Goal: Obtain resource: Download file/media

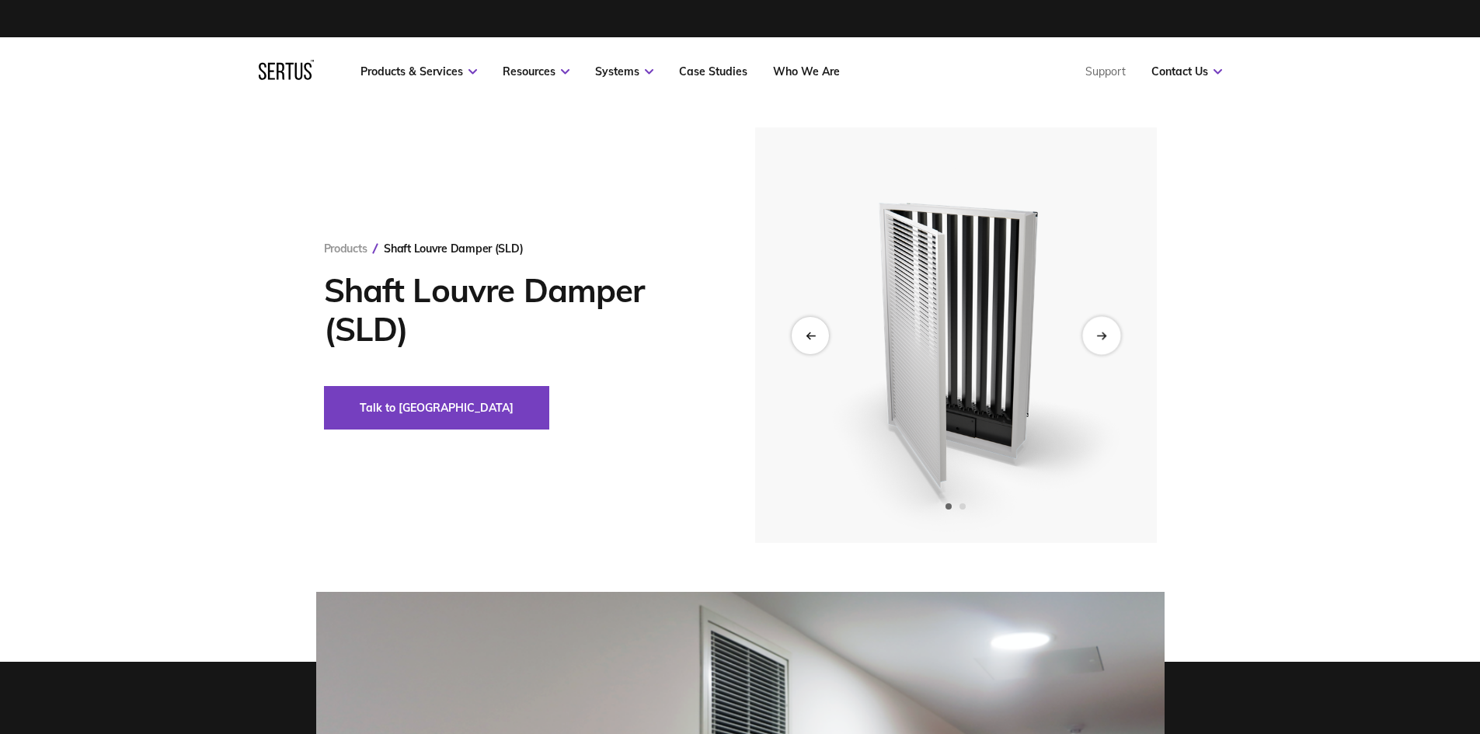
click at [1106, 342] on div "Next slide" at bounding box center [1101, 335] width 38 height 38
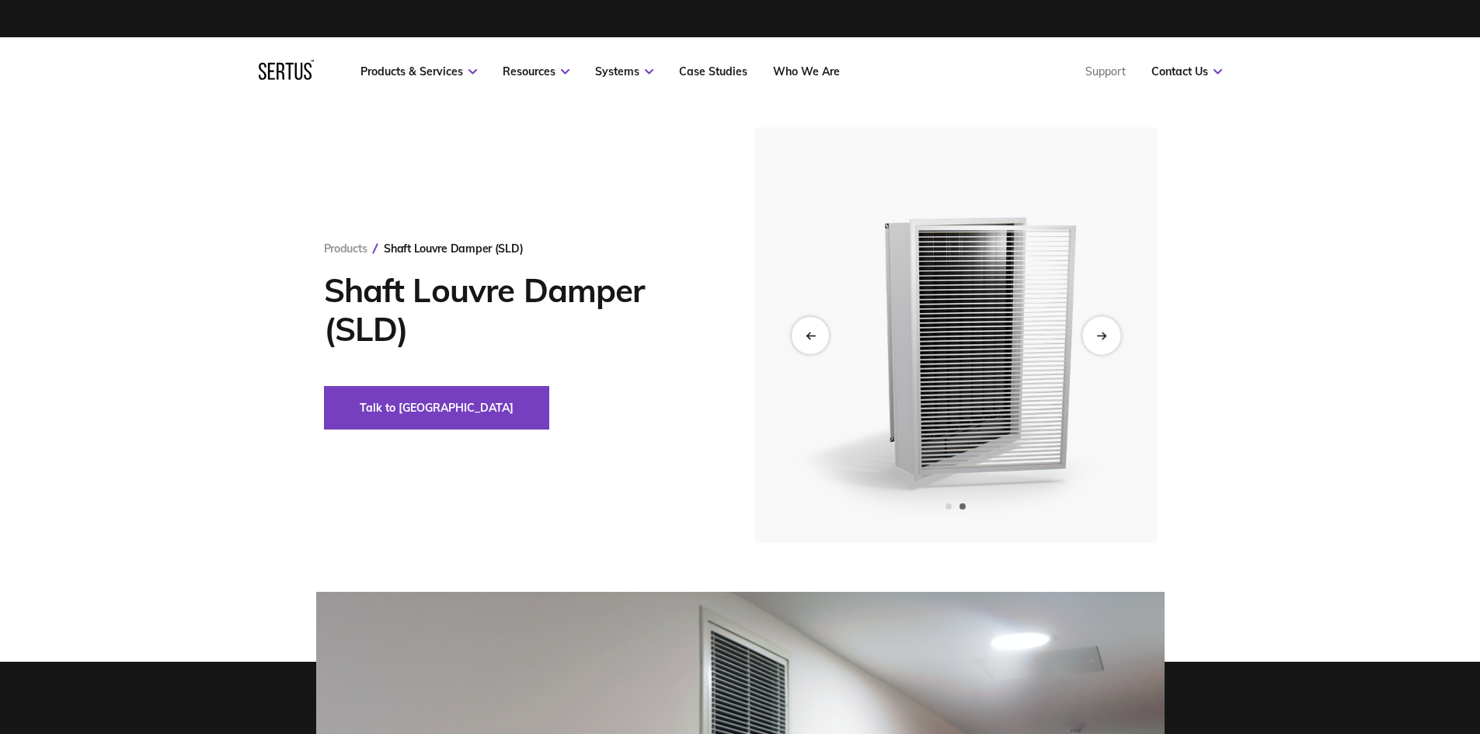
click at [1103, 342] on div "Next slide" at bounding box center [1101, 335] width 38 height 38
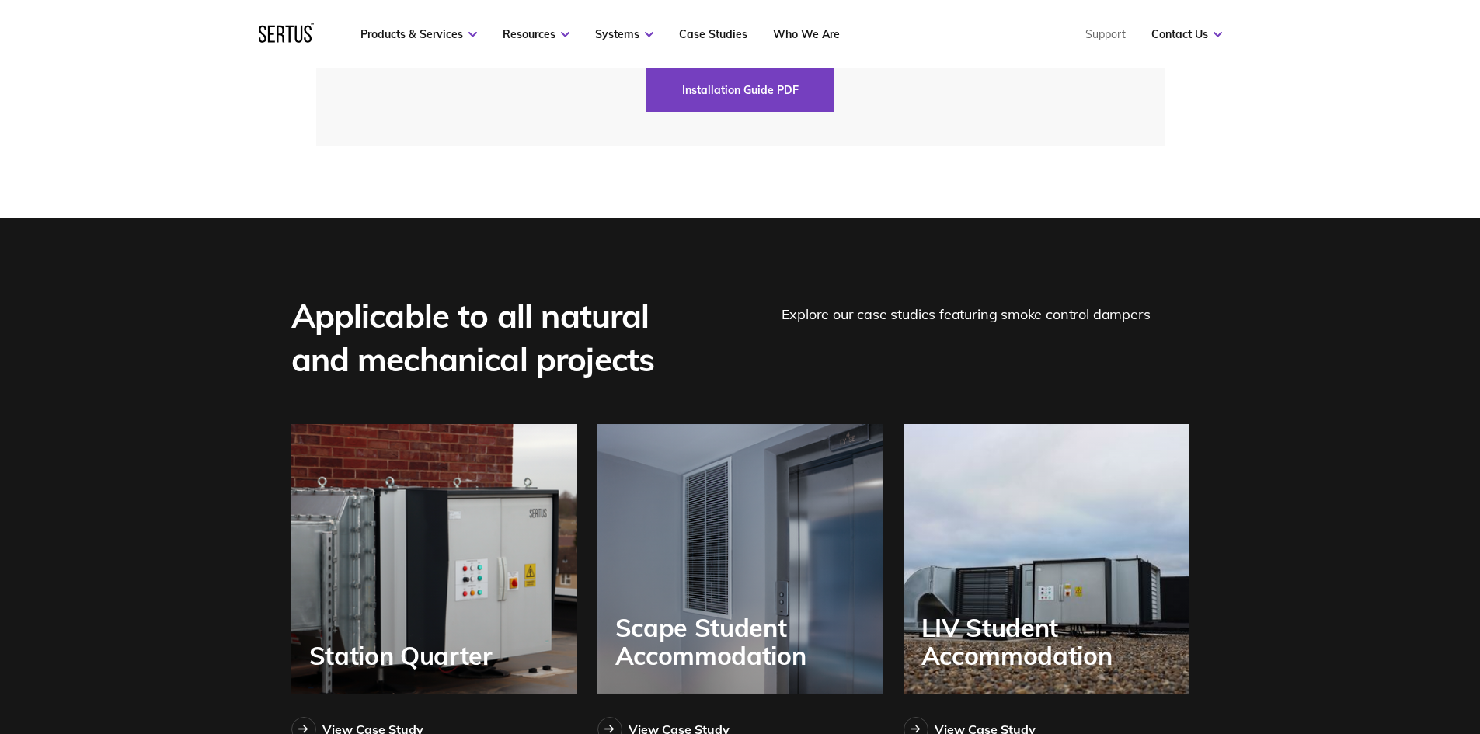
scroll to position [4506, 0]
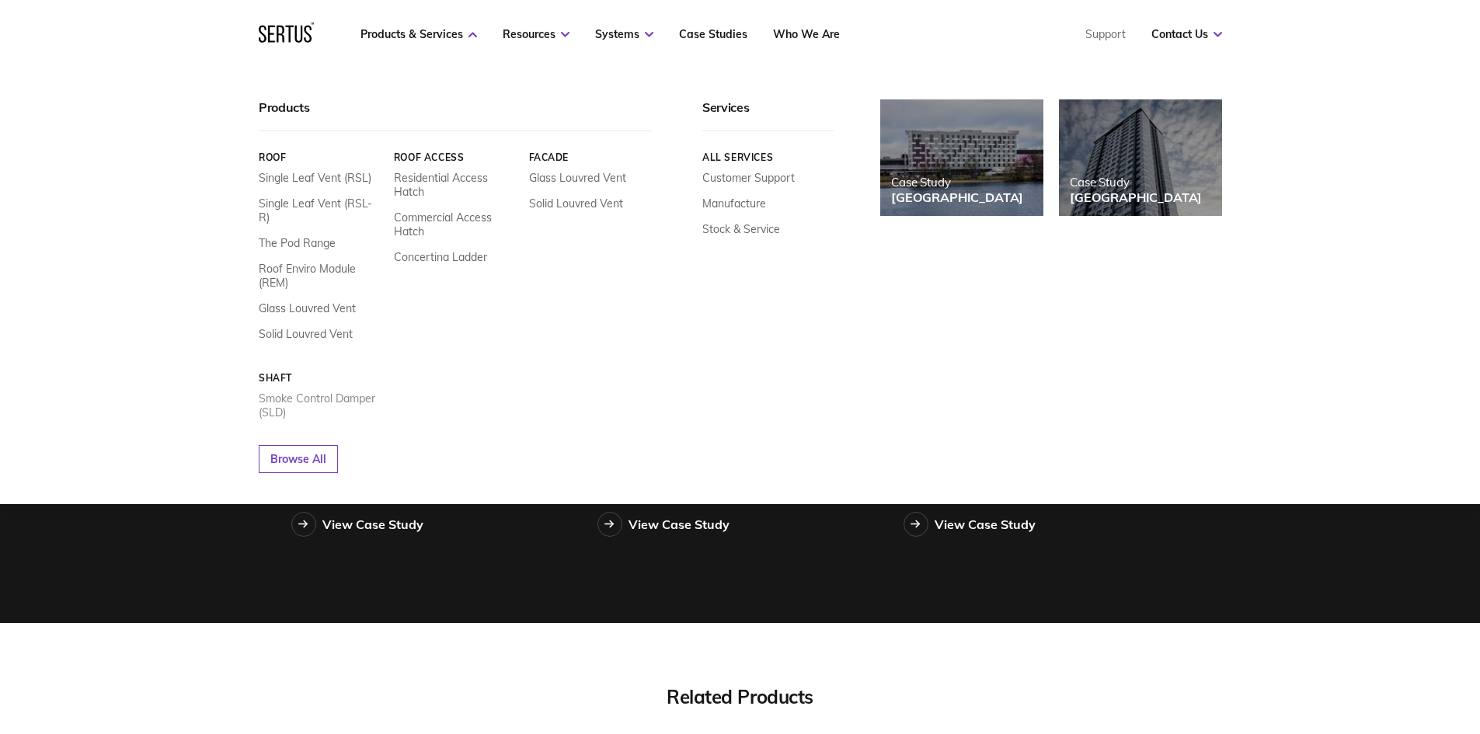
click at [277, 392] on link "Smoke Control Damper (SLD)" at bounding box center [321, 406] width 124 height 28
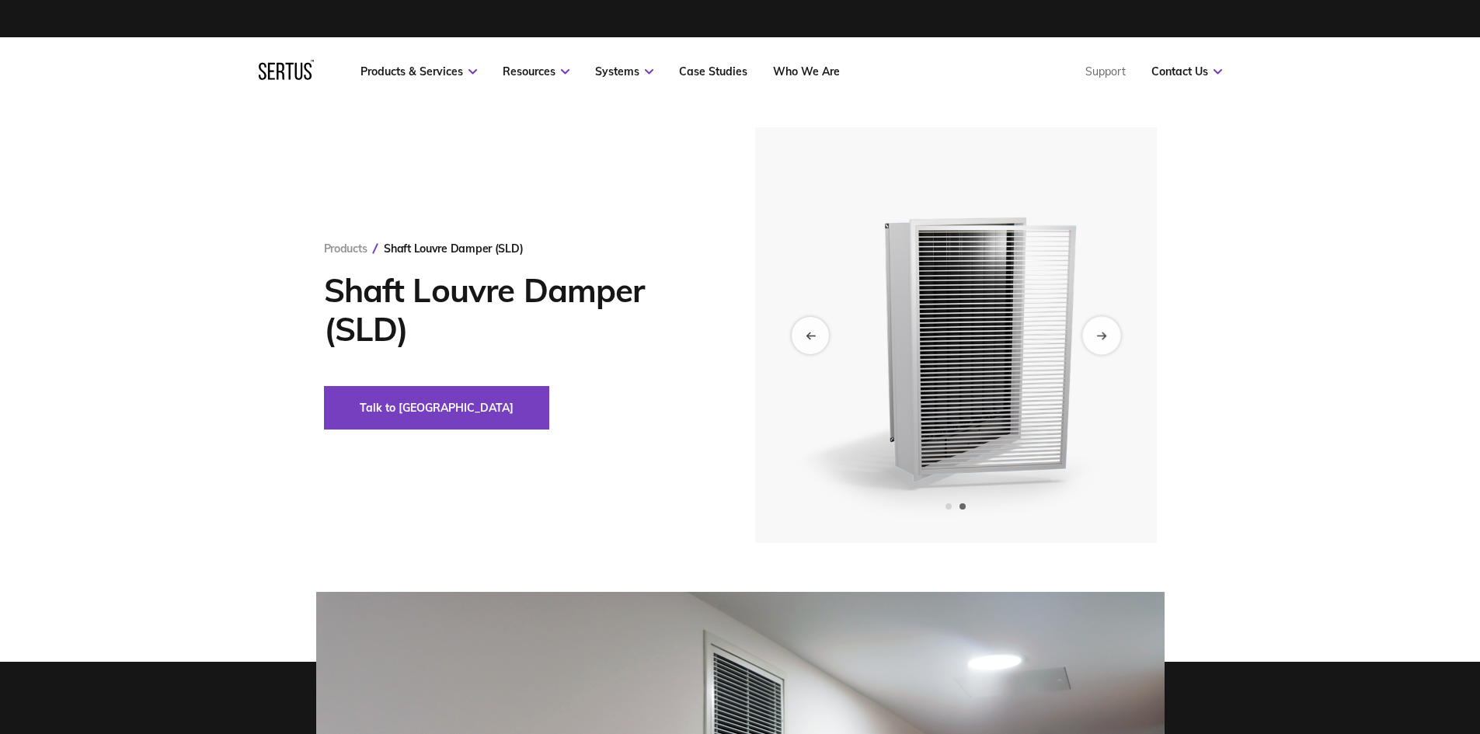
click at [1090, 329] on div "Next slide" at bounding box center [1101, 335] width 38 height 38
click at [819, 340] on div "Previous slide" at bounding box center [810, 335] width 38 height 38
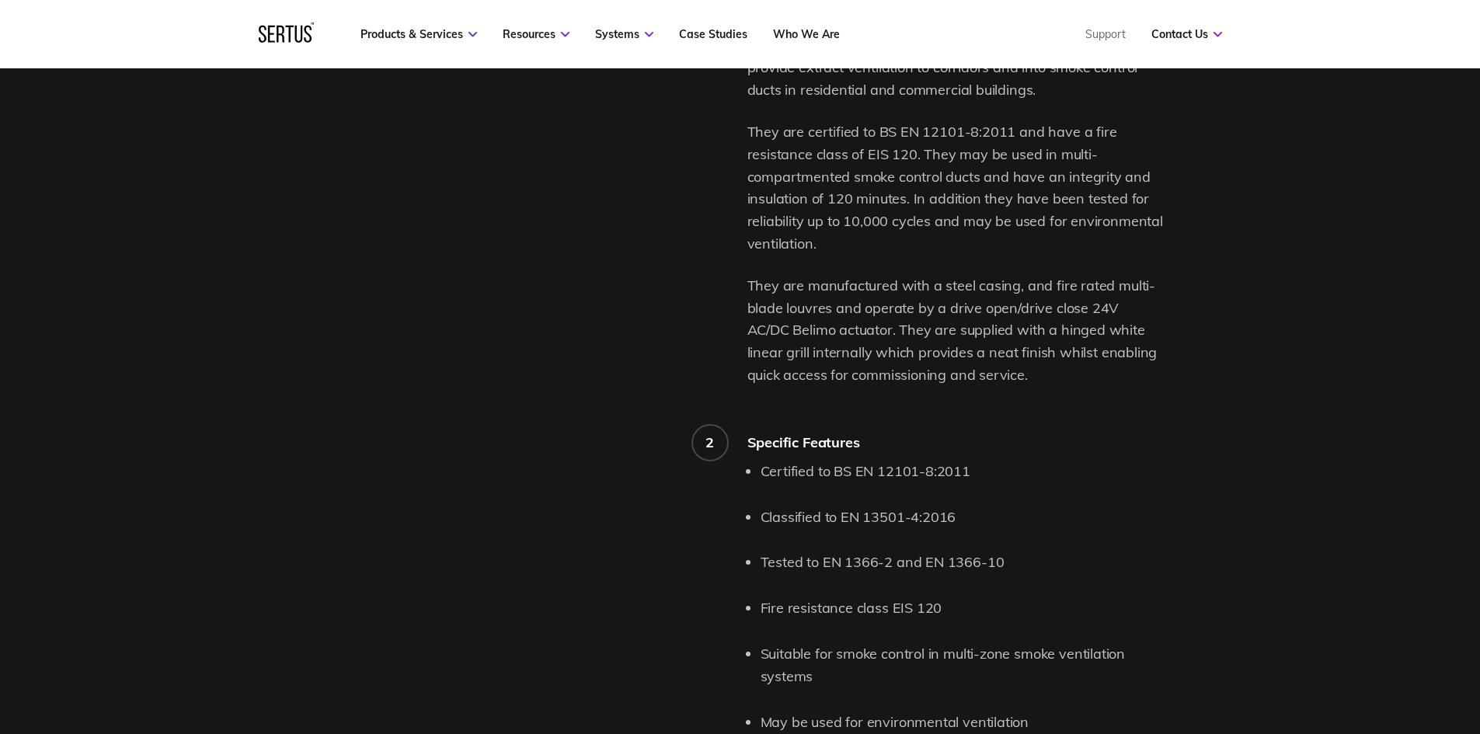
scroll to position [1162, 0]
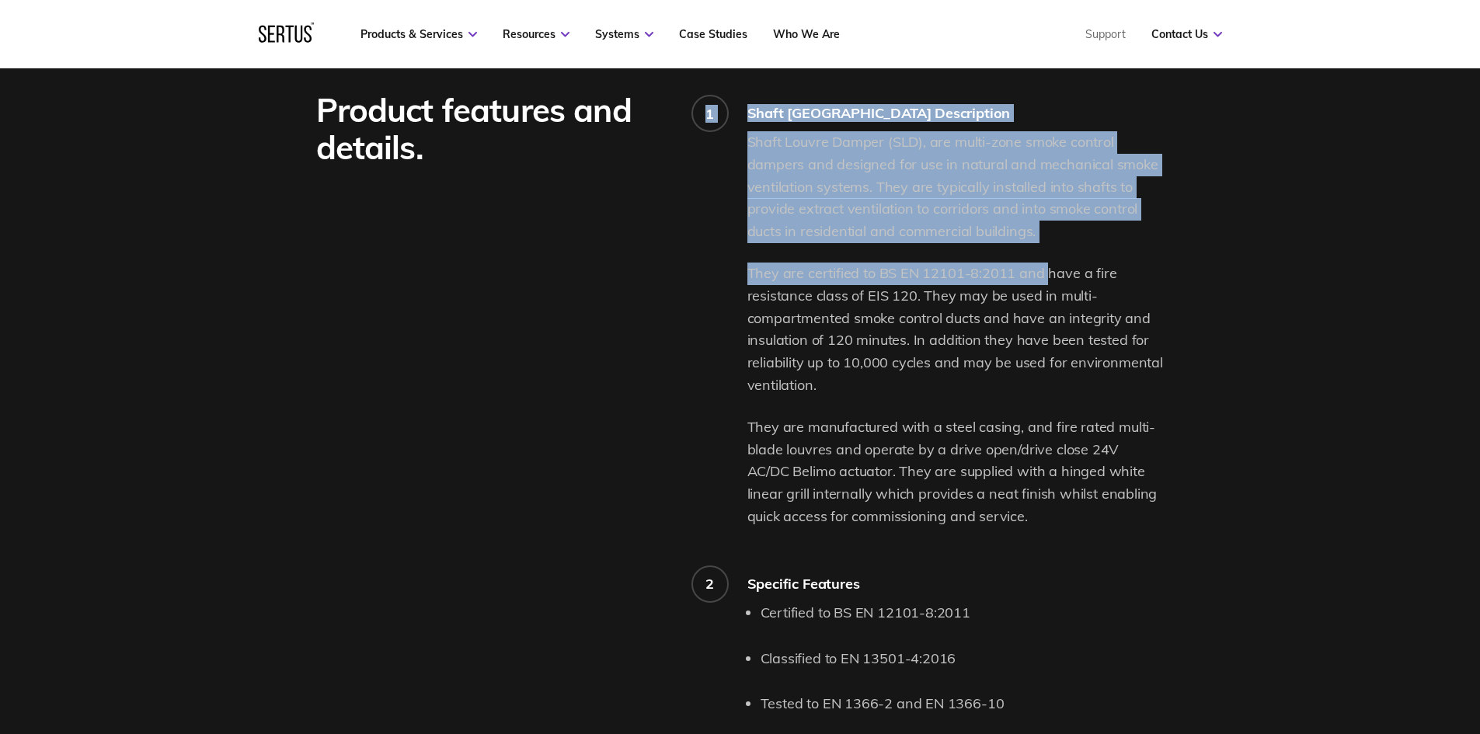
drag, startPoint x: 743, startPoint y: 268, endPoint x: 1043, endPoint y: 283, distance: 300.2
click at [1043, 283] on div "Product features and details. 1 Shaft [GEOGRAPHIC_DATA] Description Shaft Louvr…" at bounding box center [740, 700] width 848 height 1216
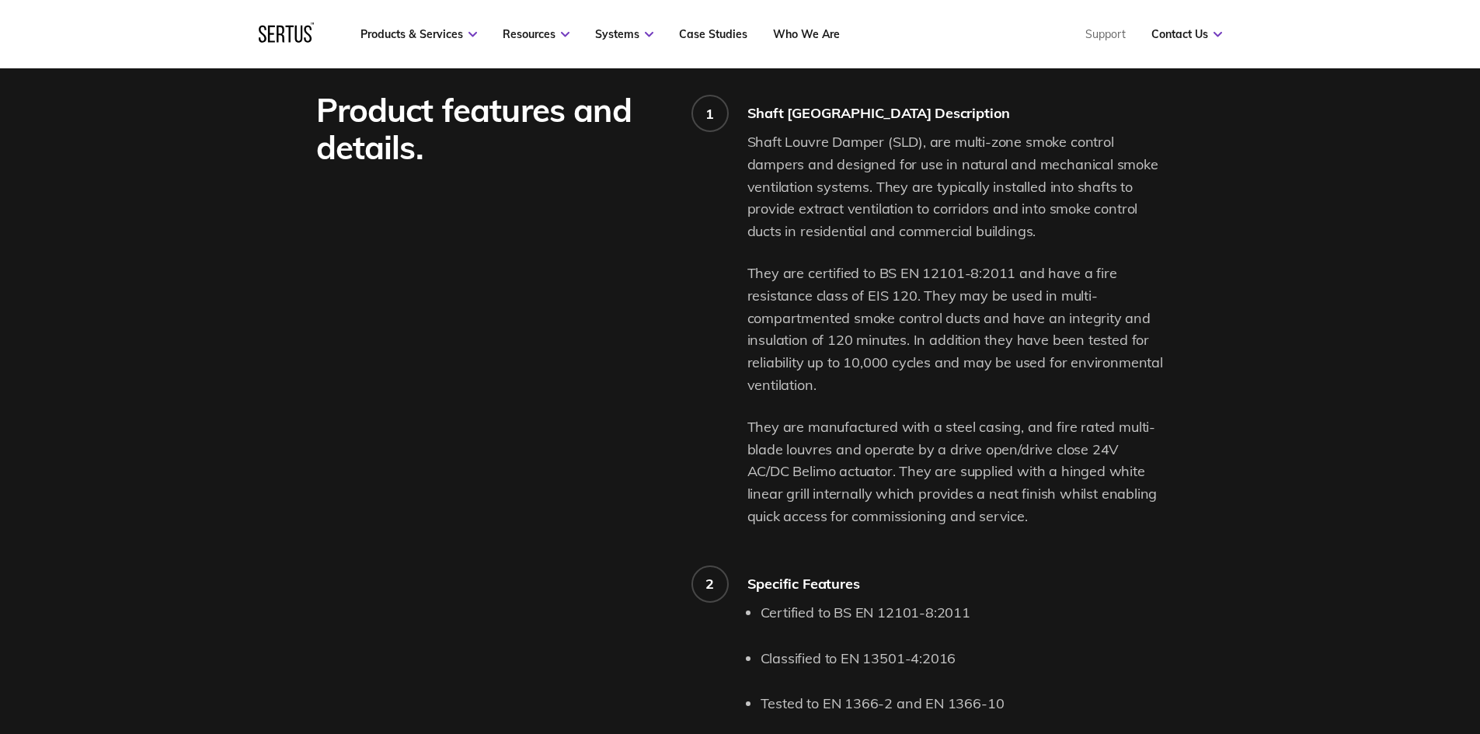
click at [1059, 294] on p "They are certified to BS EN 12101-8:2011 and have a fire resistance class of EI…" at bounding box center [955, 330] width 417 height 134
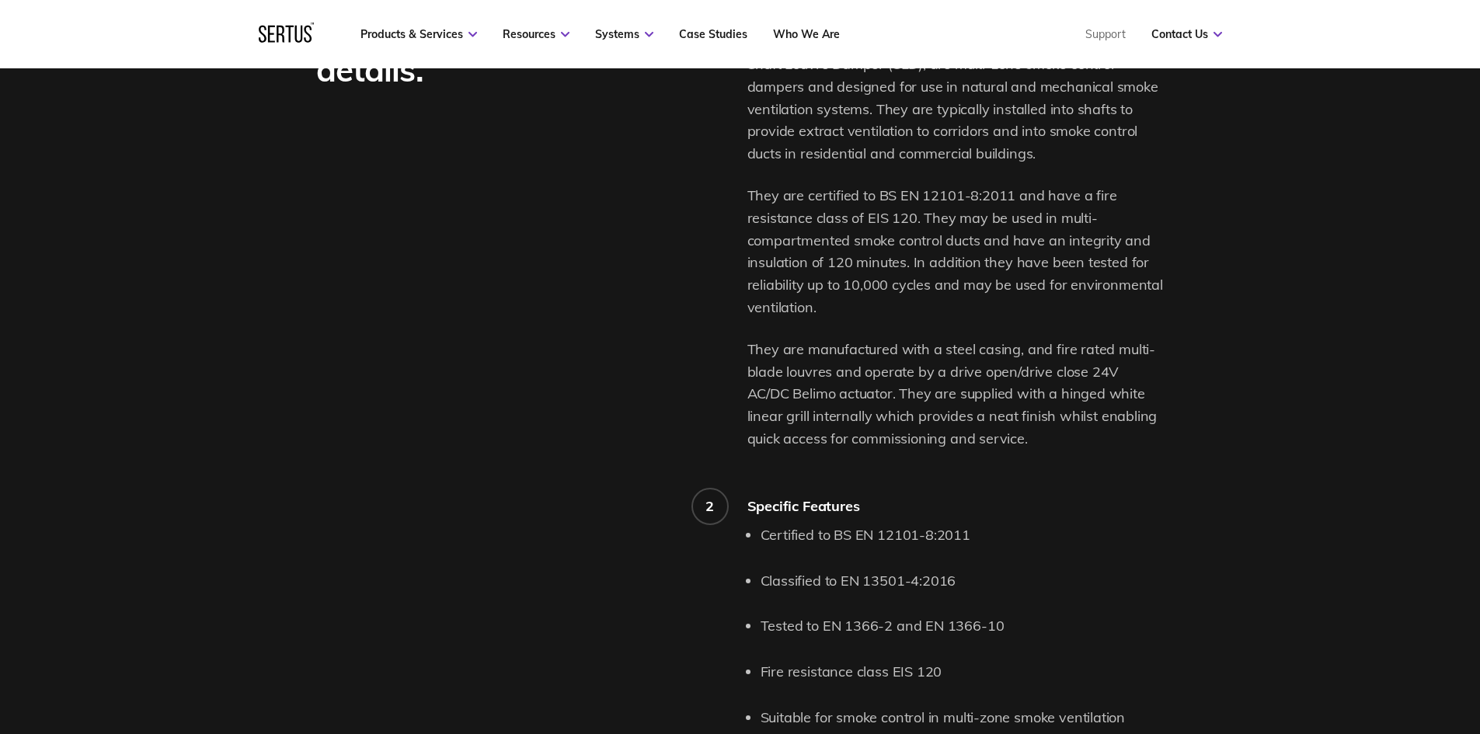
click at [913, 439] on p "They are manufactured with a steel casing, and fire rated multi-blade louvres a…" at bounding box center [955, 395] width 417 height 112
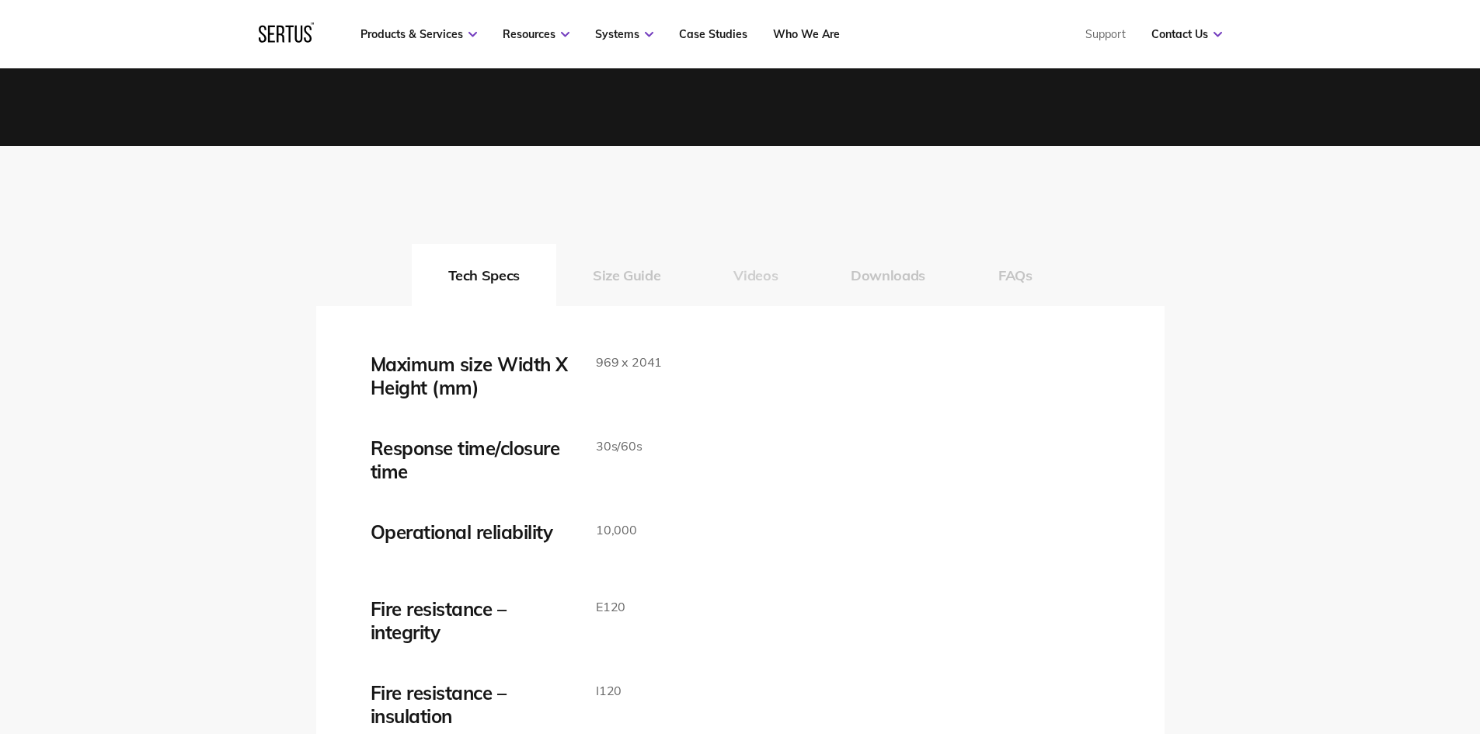
scroll to position [2253, 0]
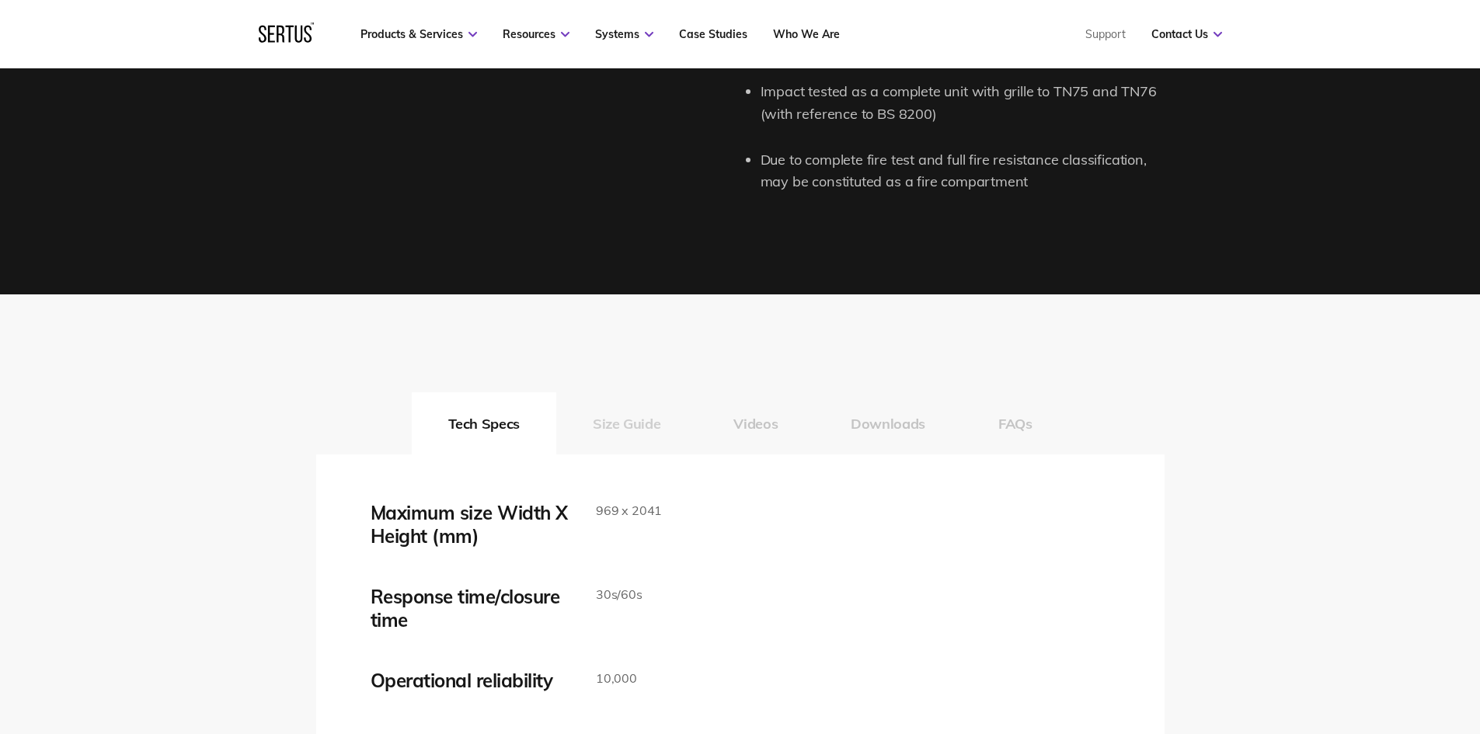
click at [638, 430] on button "Size Guide" at bounding box center [626, 423] width 141 height 62
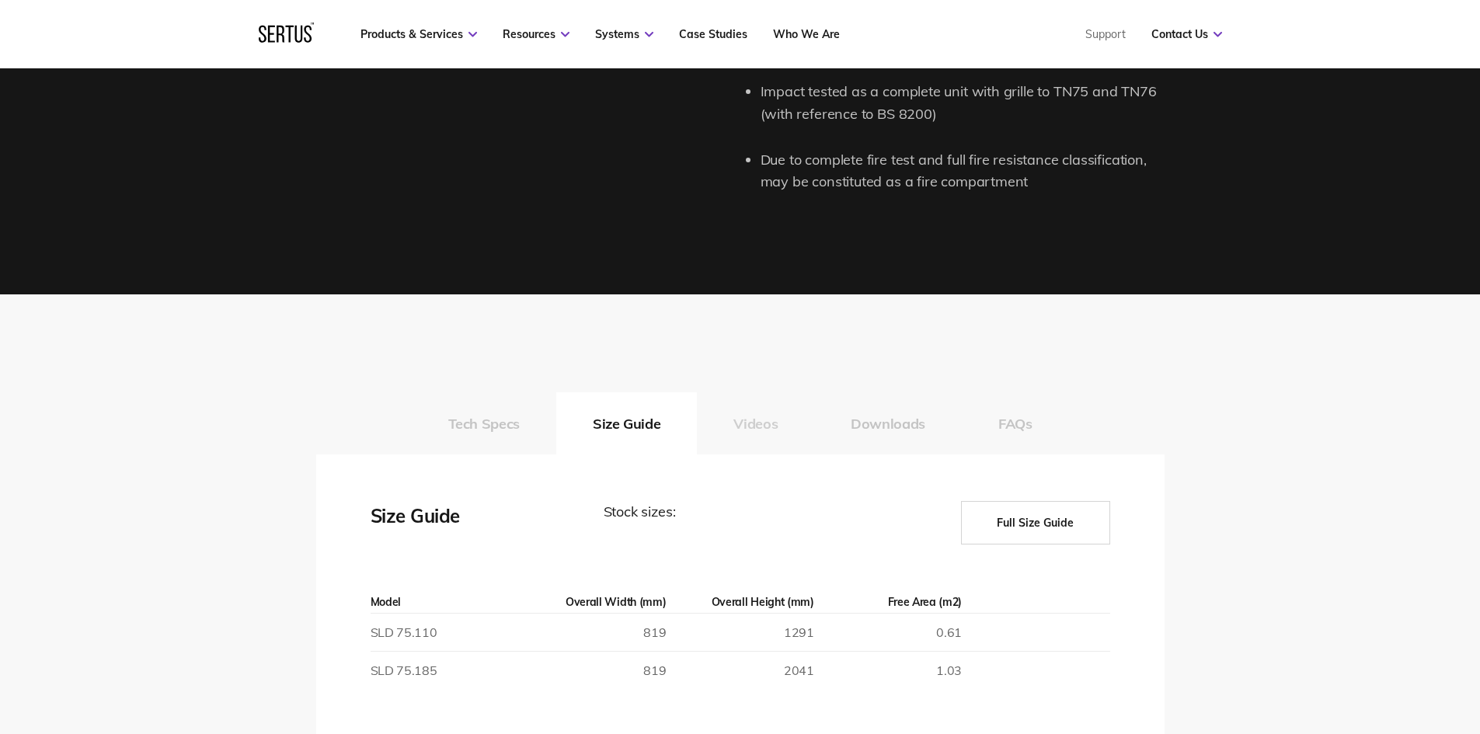
click at [747, 427] on button "Videos" at bounding box center [755, 423] width 117 height 62
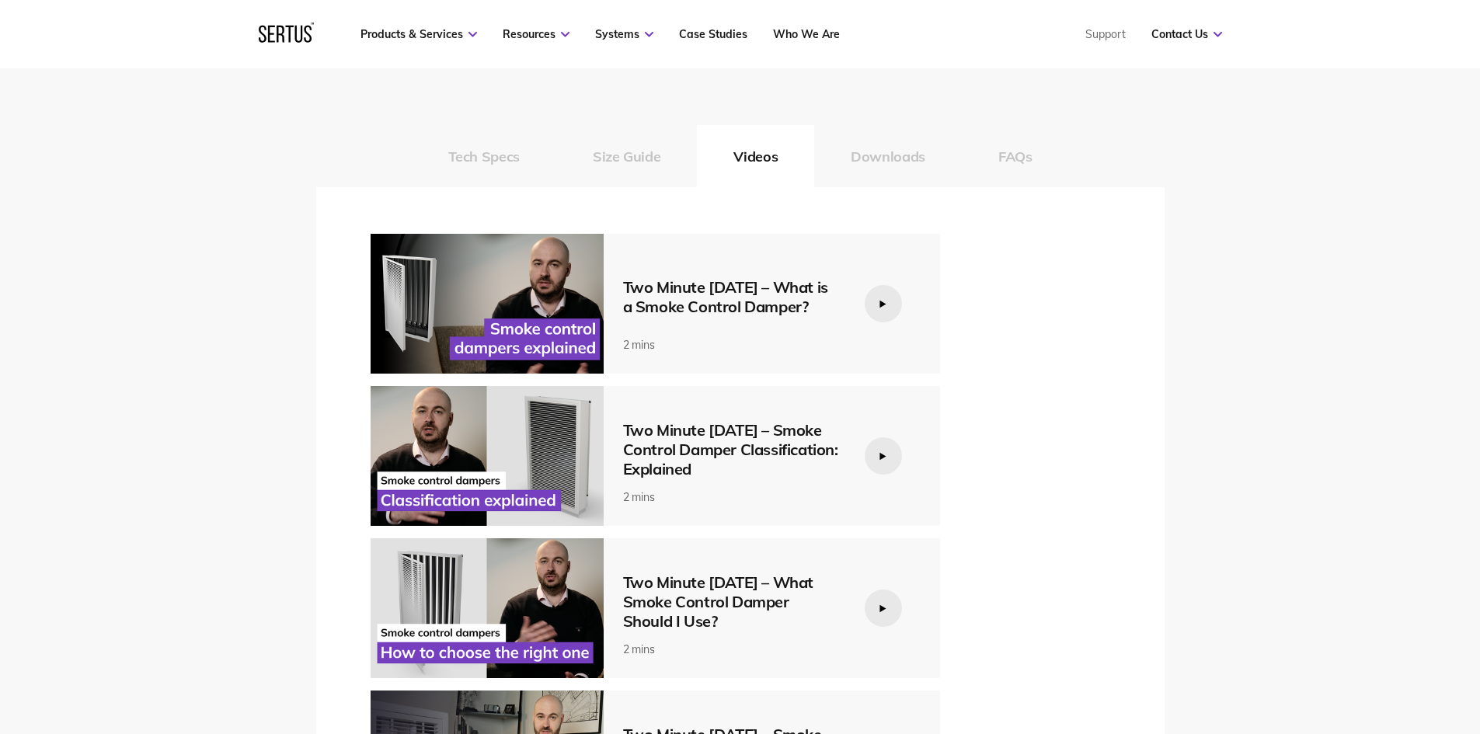
scroll to position [2331, 0]
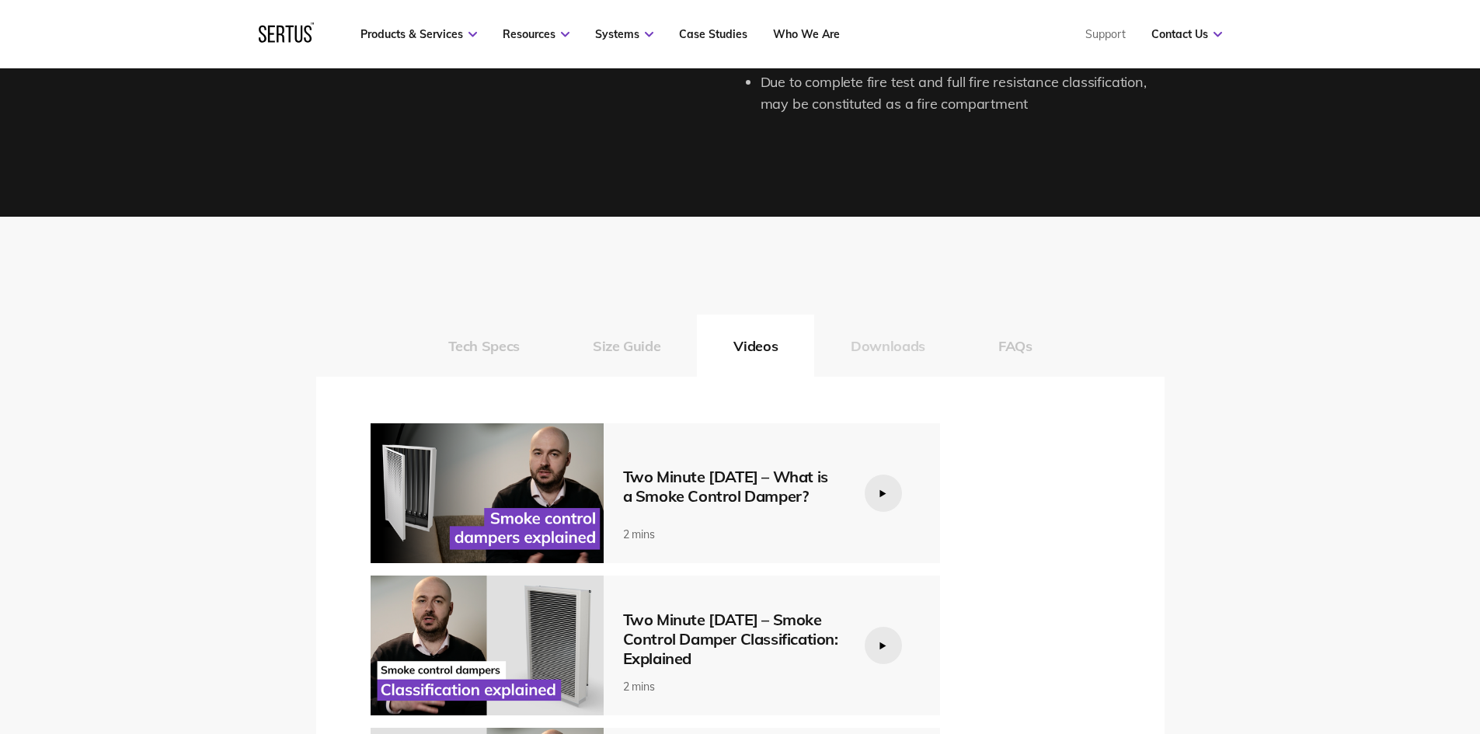
click at [892, 349] on button "Downloads" at bounding box center [888, 346] width 148 height 62
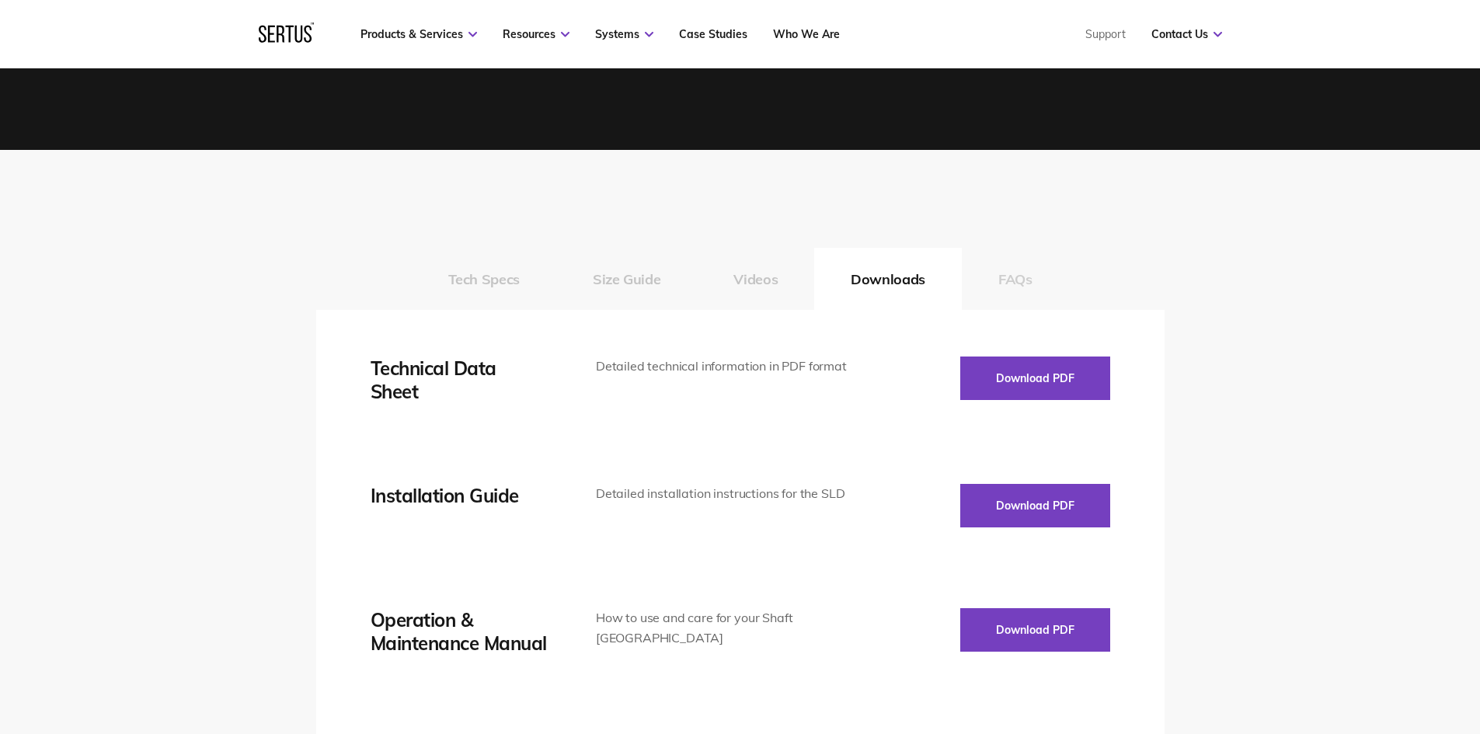
scroll to position [2486, 0]
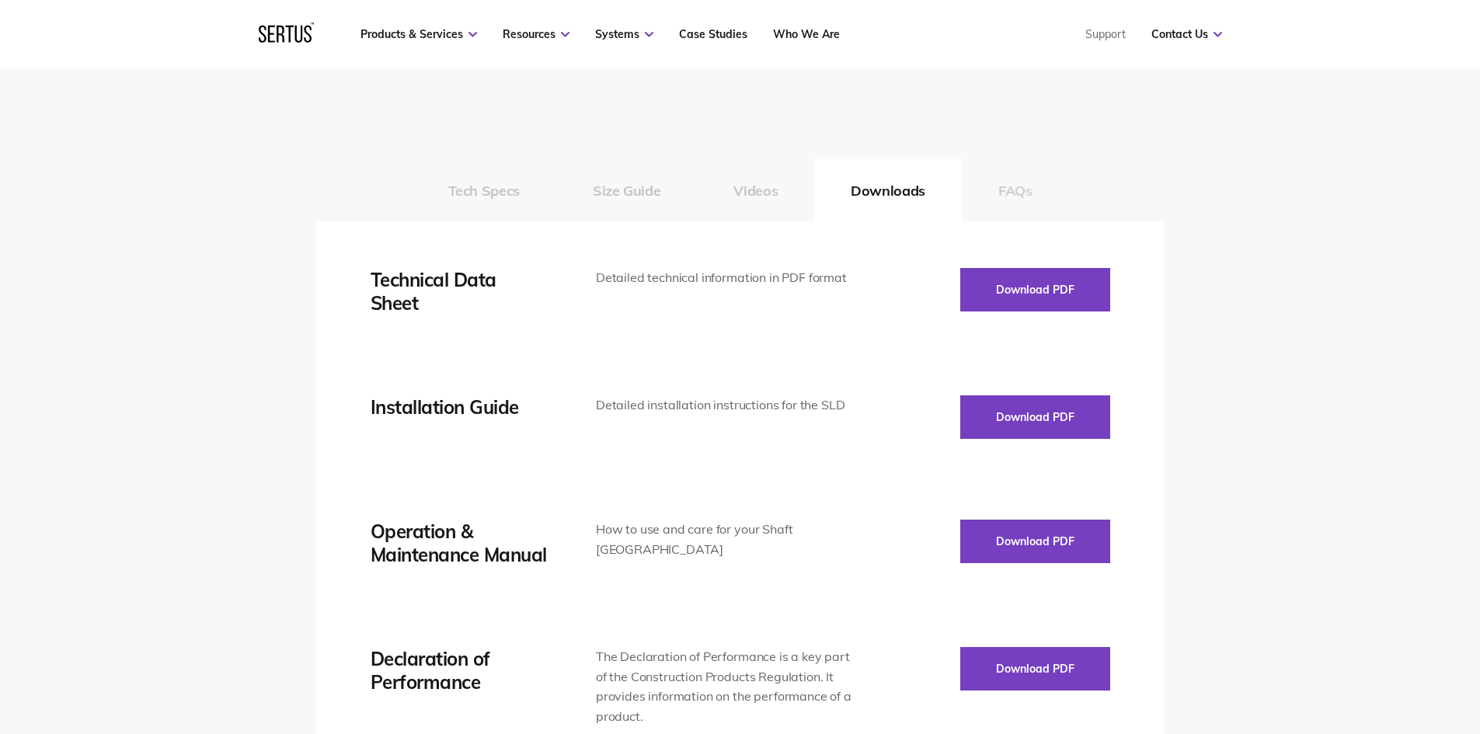
click at [1002, 190] on button "FAQs" at bounding box center [1015, 190] width 107 height 62
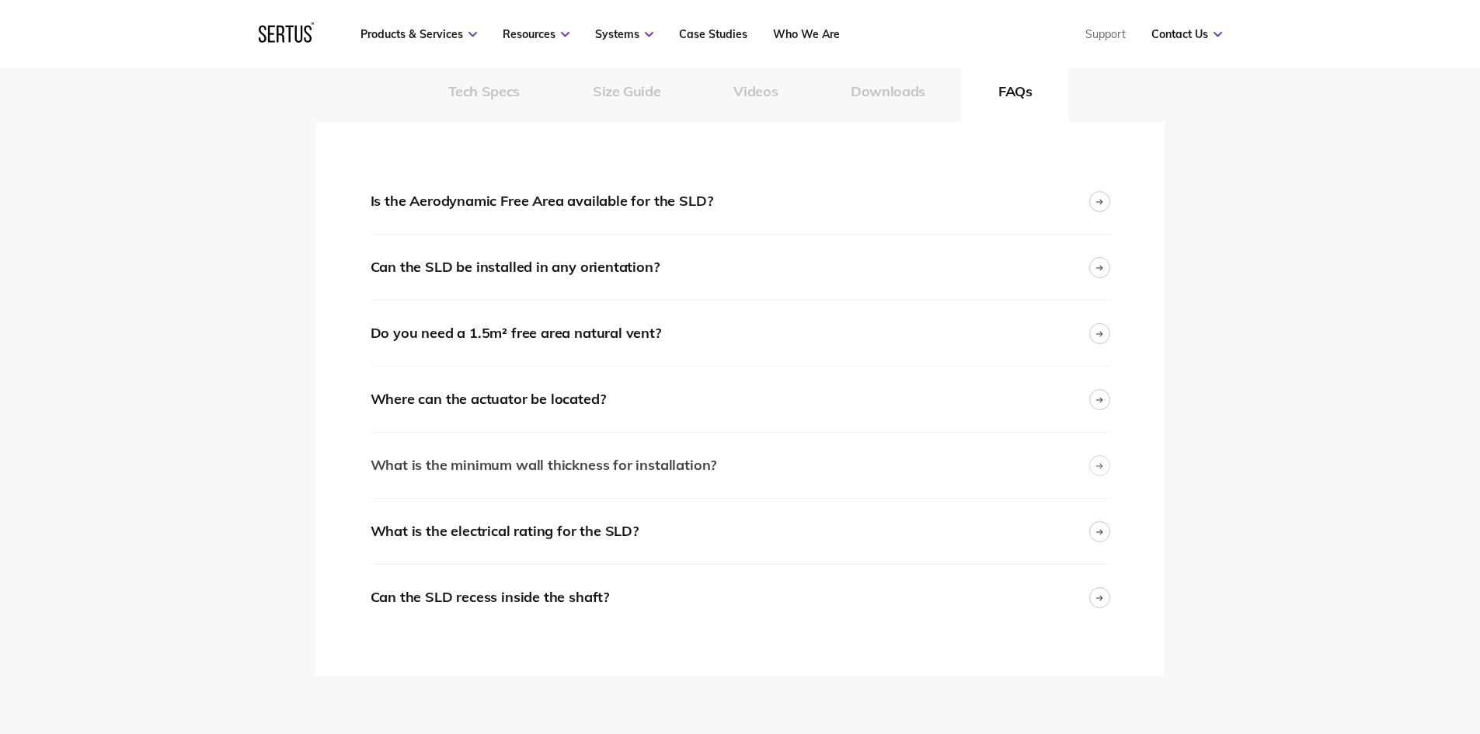
scroll to position [2719, 0]
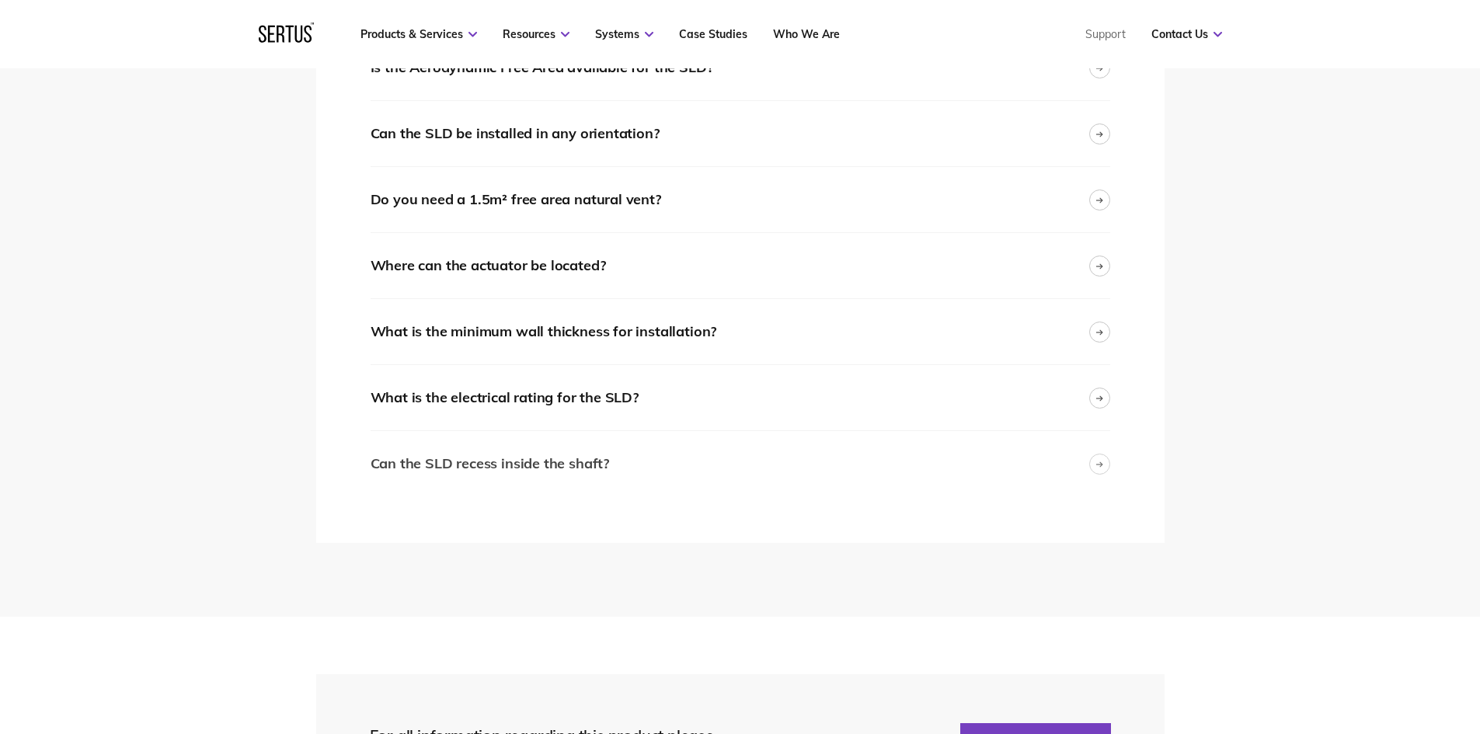
click at [598, 472] on div "Can the SLD recess inside the shaft?" at bounding box center [490, 464] width 239 height 23
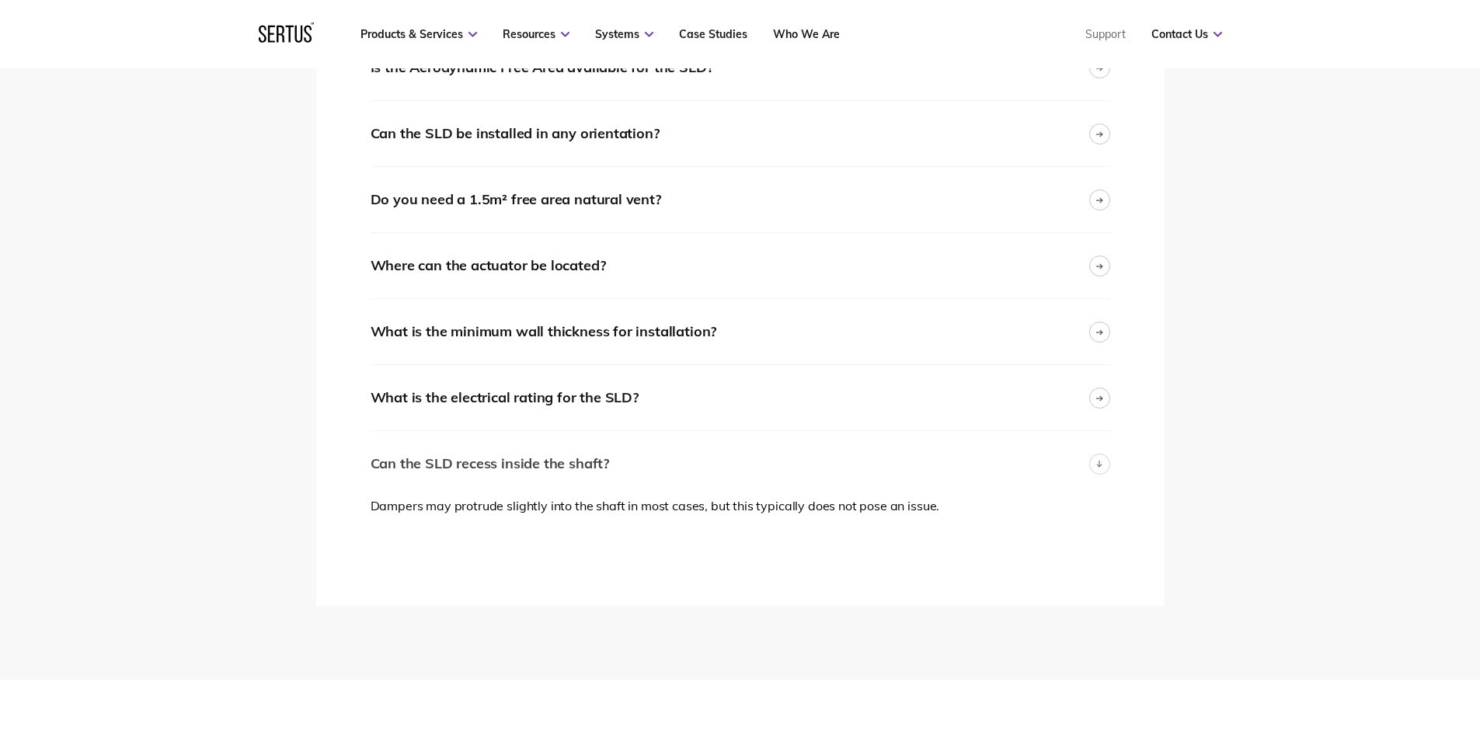
click at [598, 472] on div "Can the SLD recess inside the shaft?" at bounding box center [490, 464] width 239 height 23
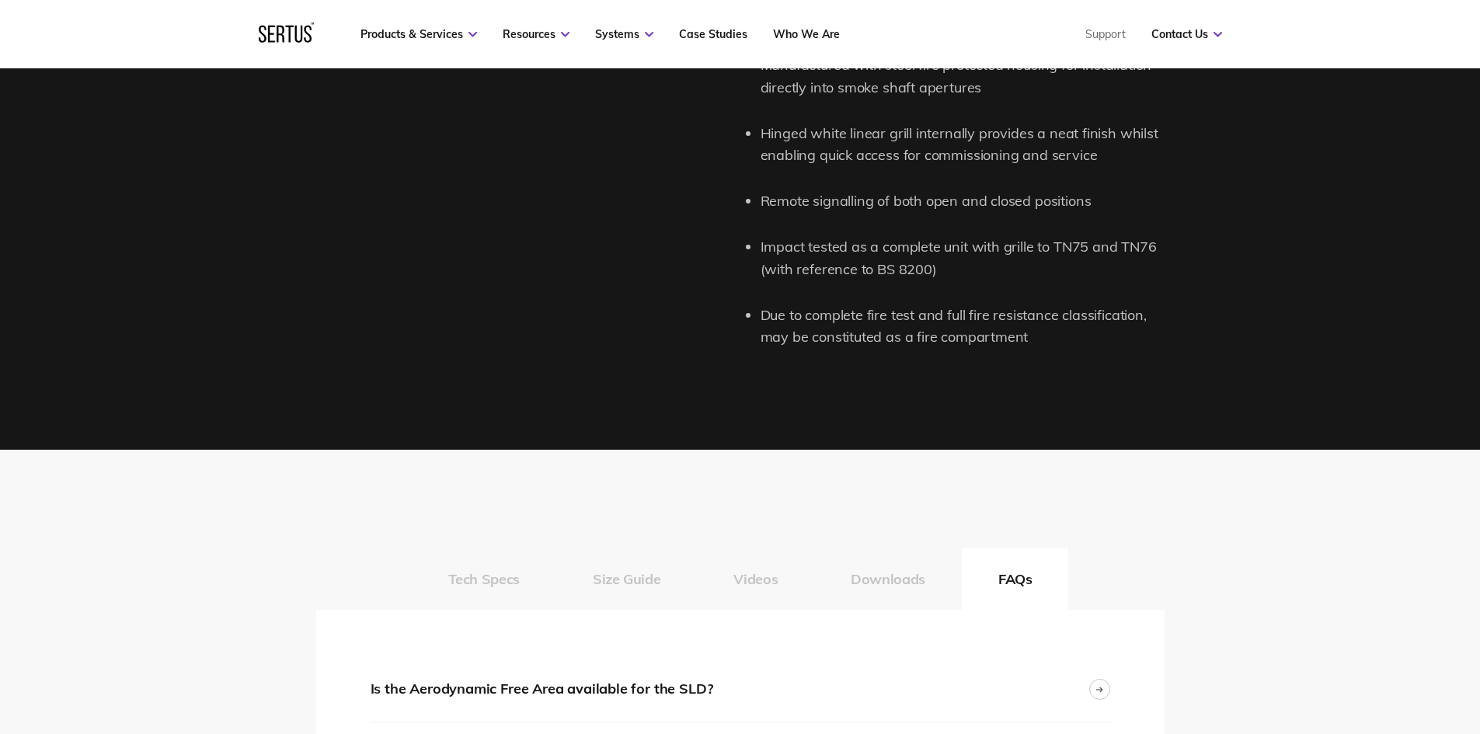
scroll to position [2331, 0]
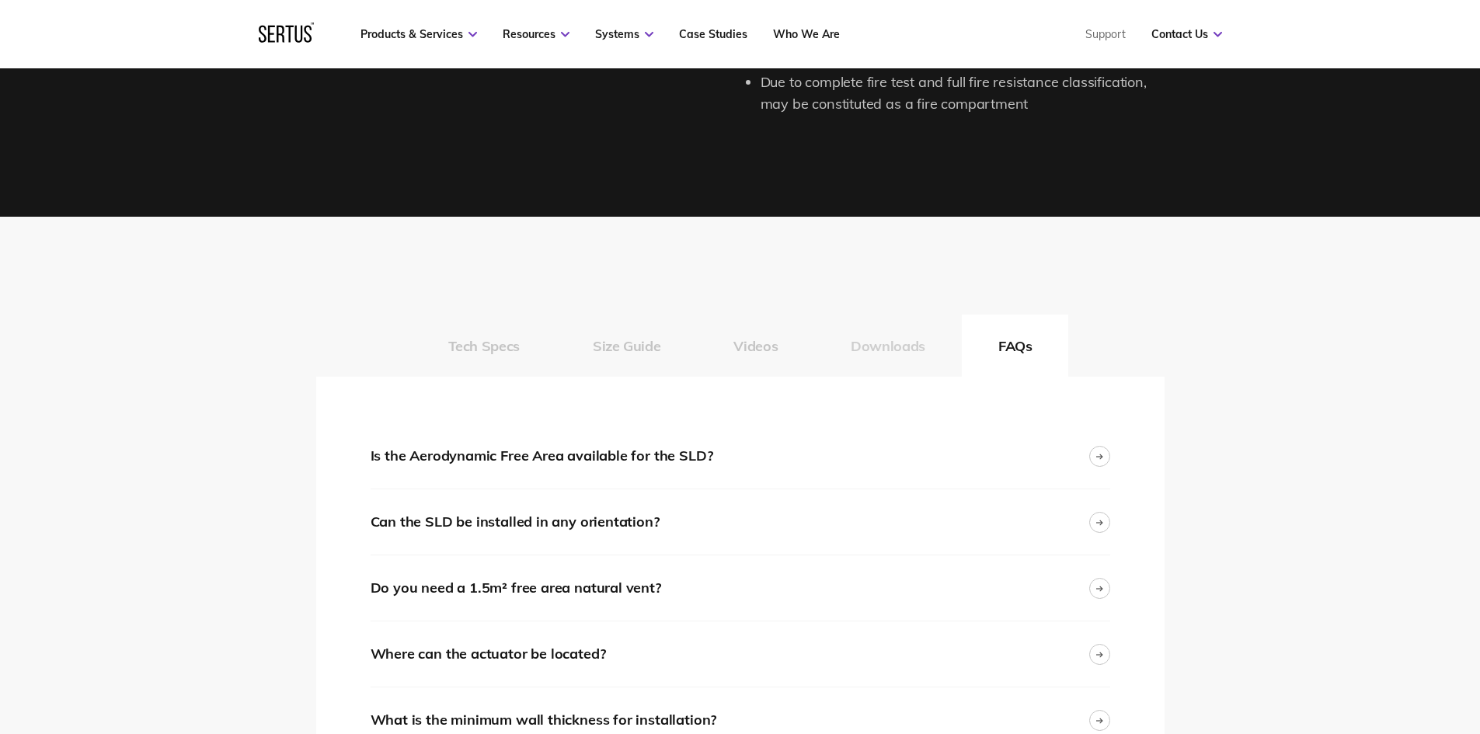
click at [883, 354] on button "Downloads" at bounding box center [888, 346] width 148 height 62
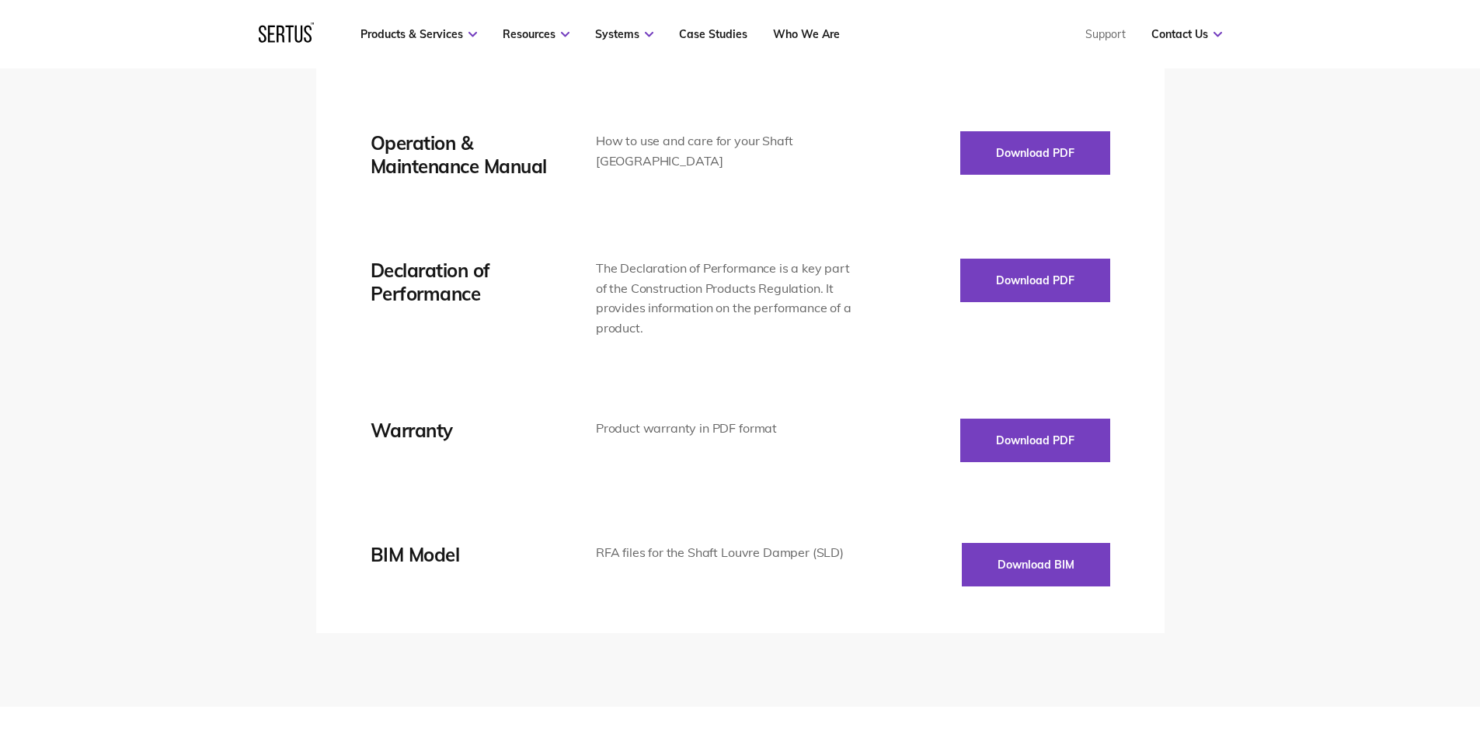
scroll to position [2486, 0]
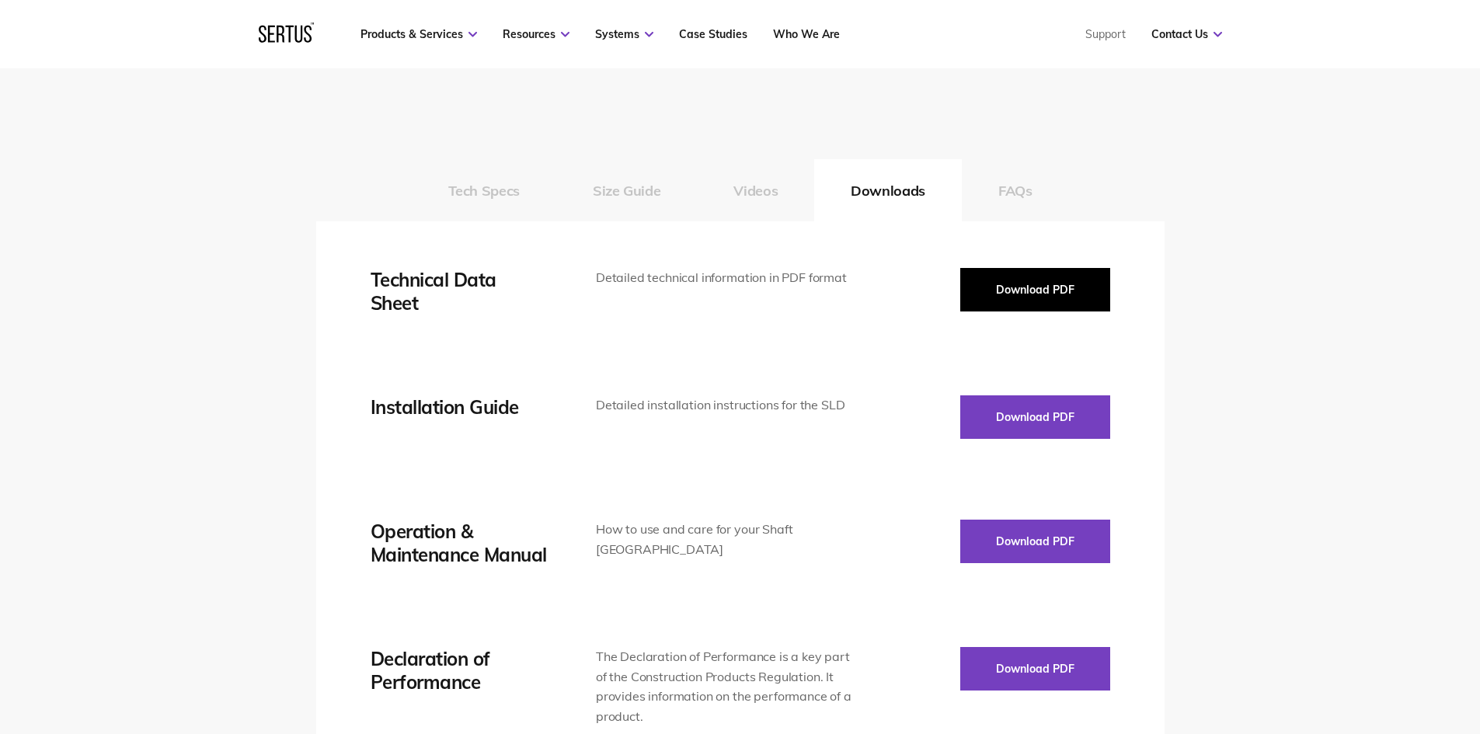
click at [1014, 300] on button "Download PDF" at bounding box center [1035, 290] width 150 height 44
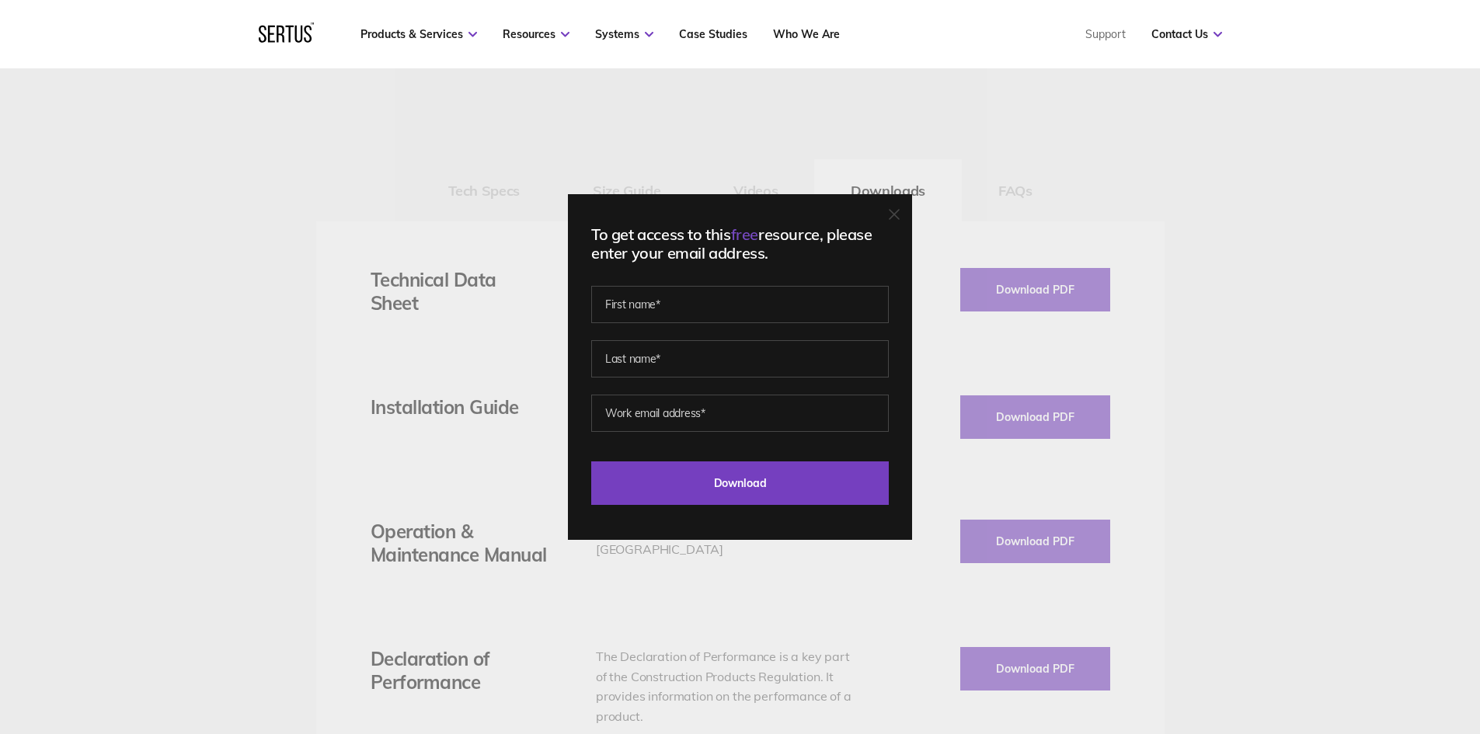
click at [900, 212] on icon at bounding box center [894, 214] width 11 height 11
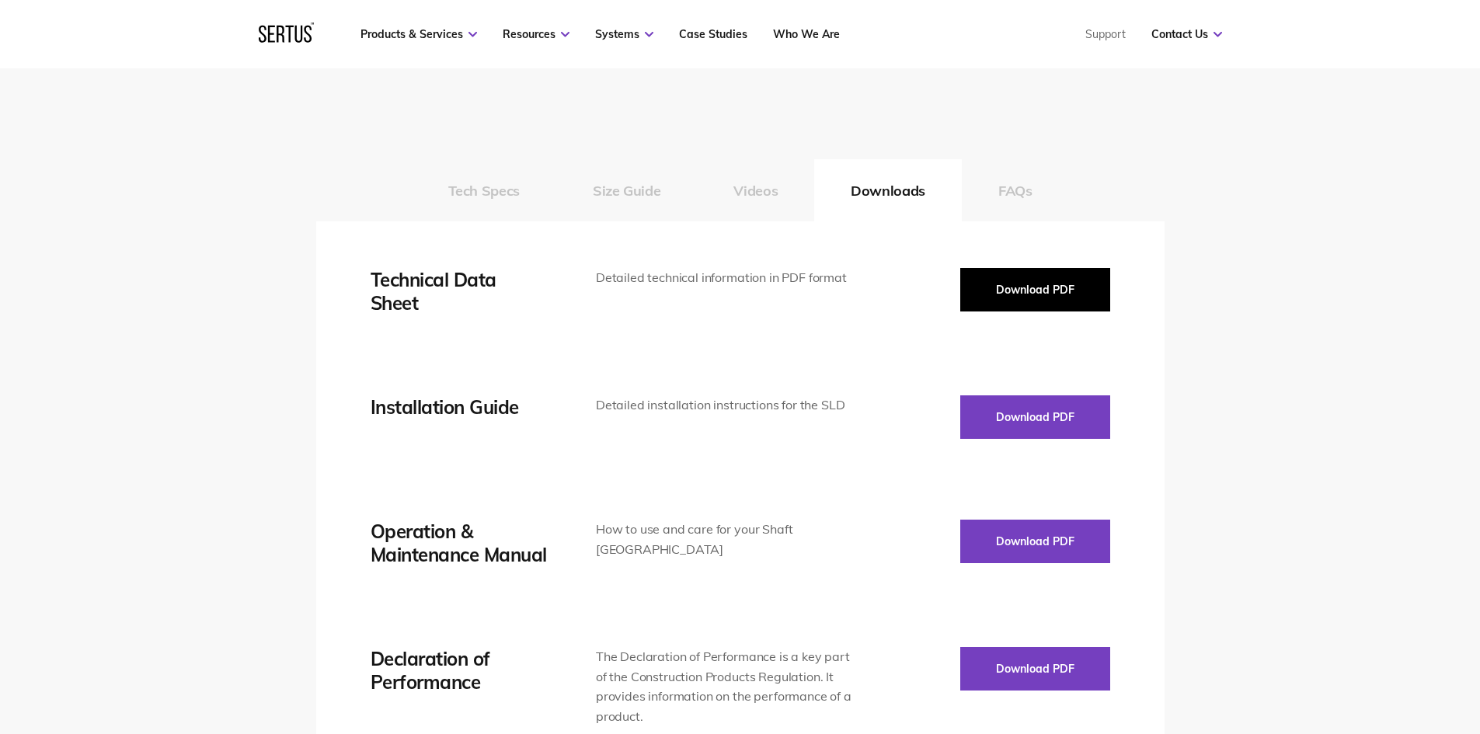
click at [1071, 291] on button "Download PDF" at bounding box center [1035, 290] width 150 height 44
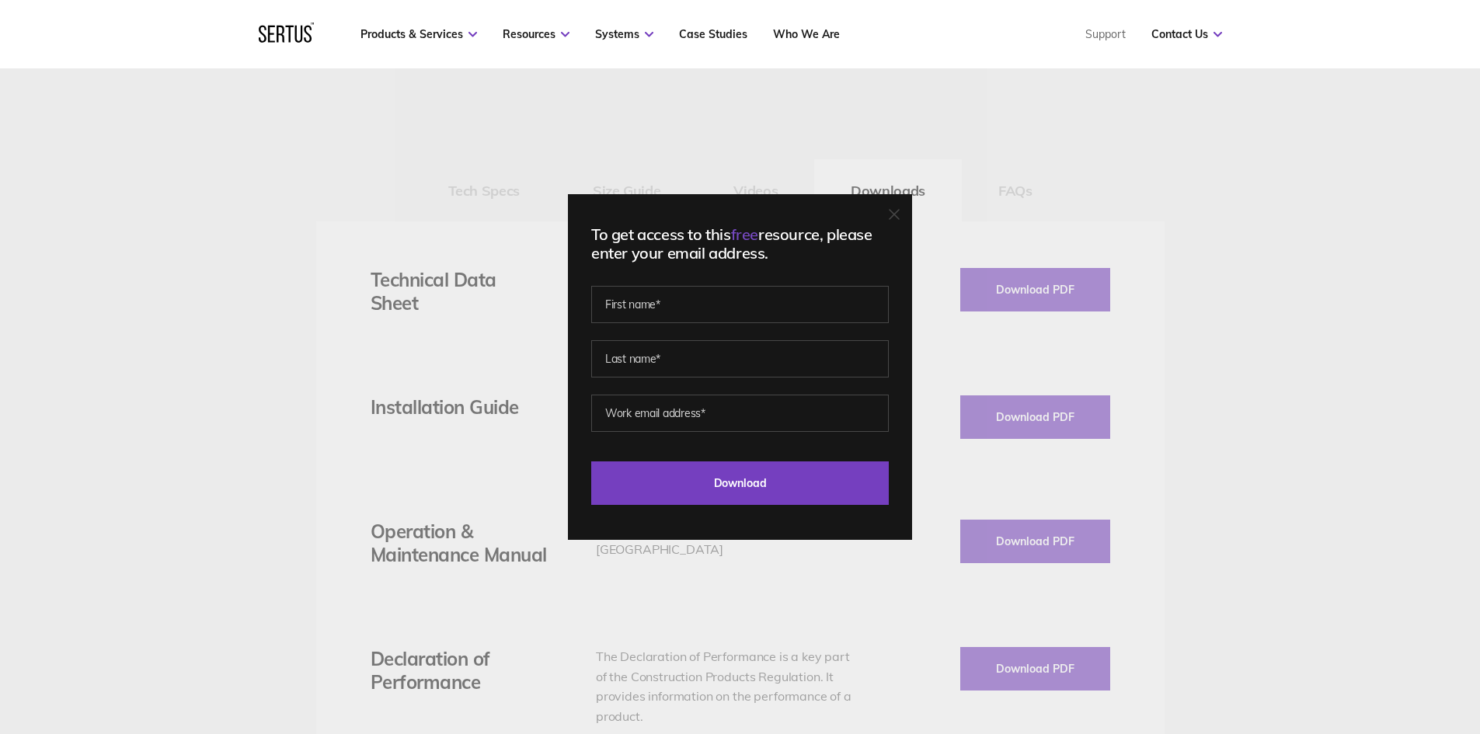
click at [904, 225] on div "To get access to this free resource, please enter your email address. Last Down…" at bounding box center [740, 367] width 344 height 346
click at [900, 214] on icon at bounding box center [894, 214] width 11 height 11
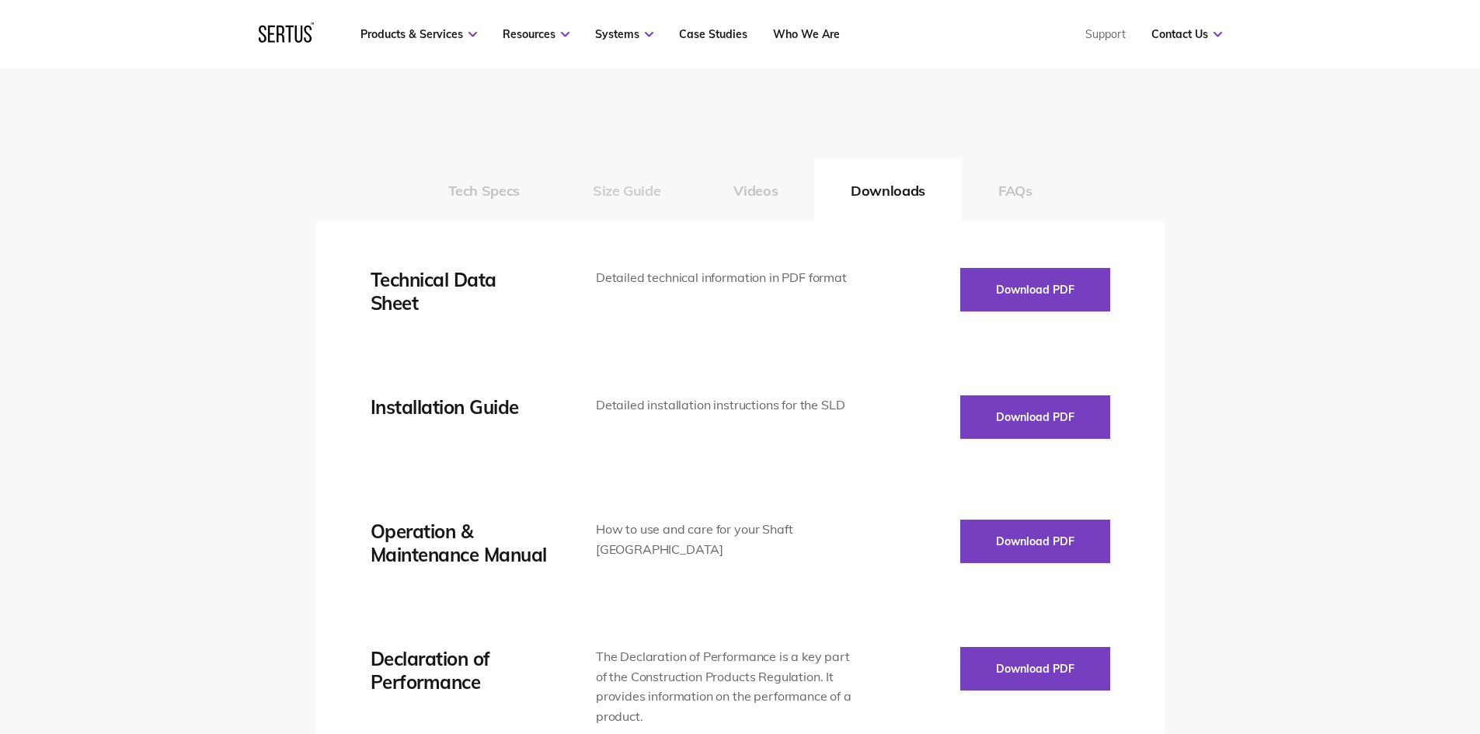
click at [597, 189] on button "Size Guide" at bounding box center [626, 190] width 141 height 62
